Goal: Check status: Check status

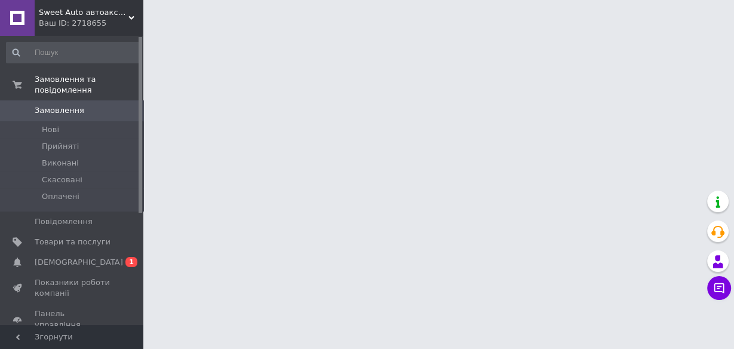
click at [66, 257] on span "[DEMOGRAPHIC_DATA]" at bounding box center [79, 262] width 88 height 11
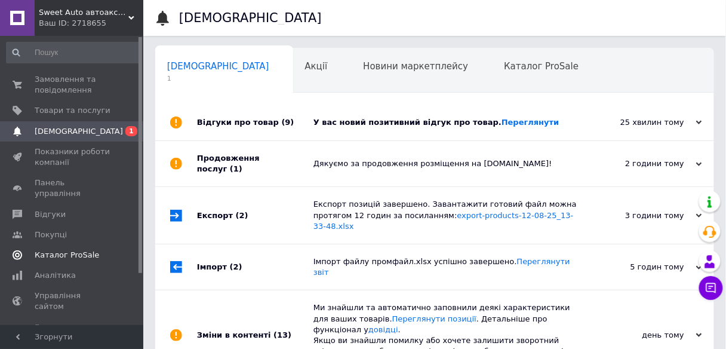
scroll to position [0, 6]
click at [502, 122] on link "Переглянути" at bounding box center [531, 122] width 58 height 9
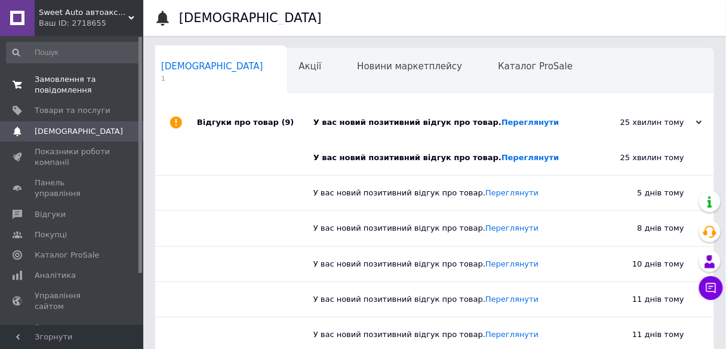
click at [47, 79] on span "Замовлення та повідомлення" at bounding box center [73, 85] width 76 height 22
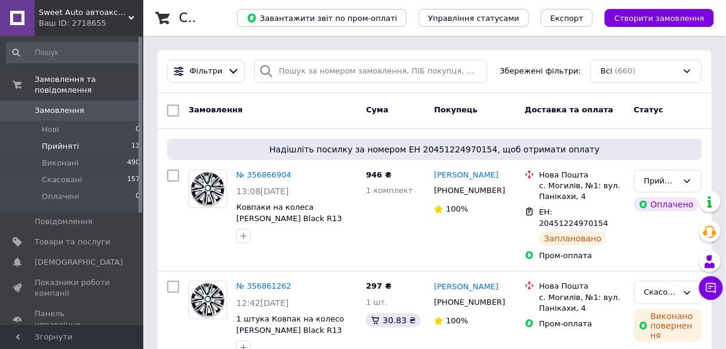
click at [59, 141] on span "Прийняті" at bounding box center [60, 146] width 37 height 11
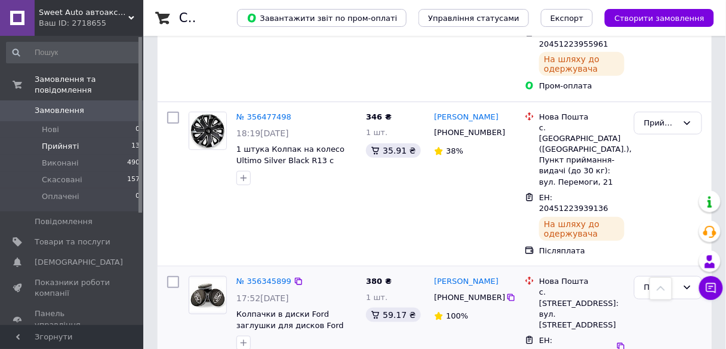
scroll to position [1290, 0]
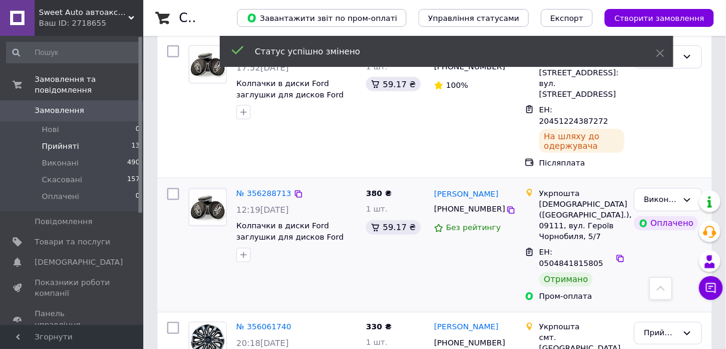
scroll to position [1498, 0]
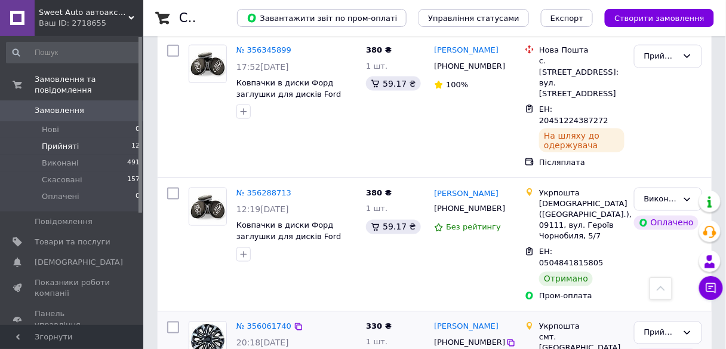
scroll to position [1211, 0]
